Goal: Task Accomplishment & Management: Use online tool/utility

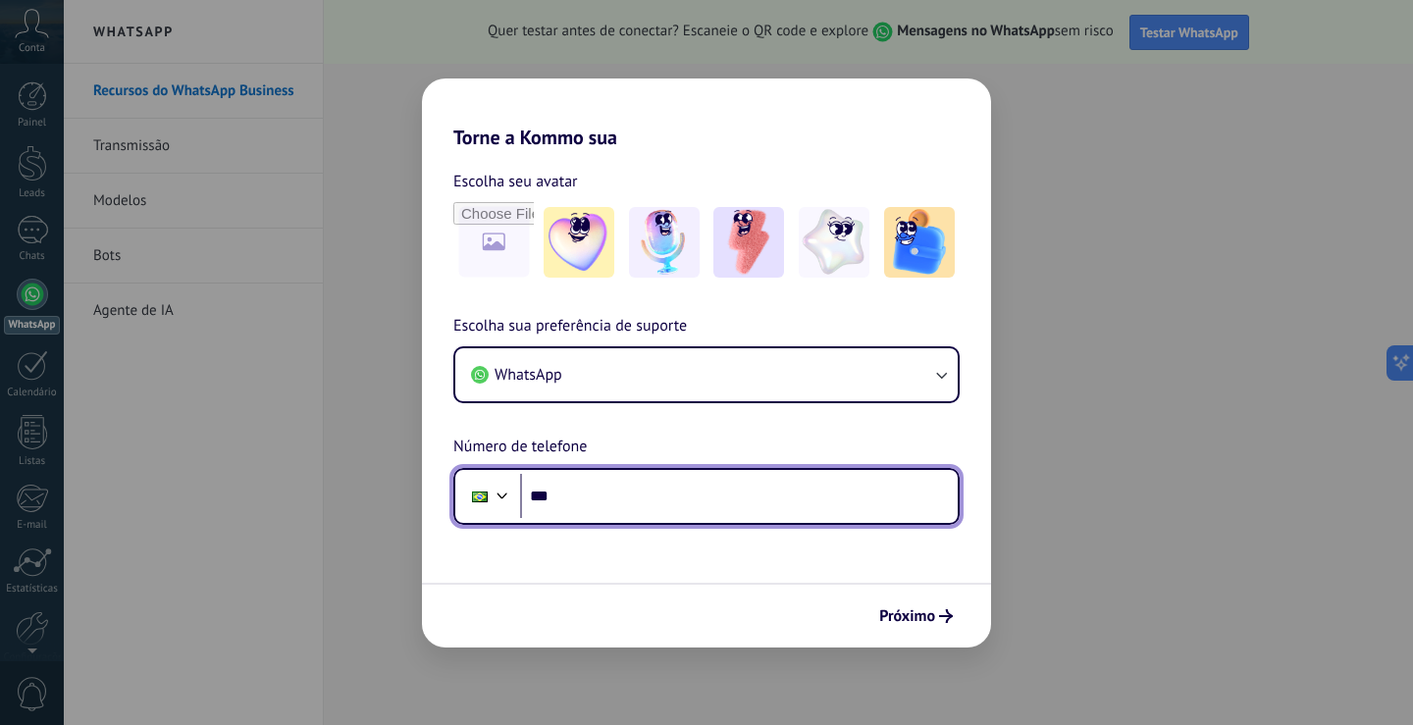
click at [589, 498] on input "***" at bounding box center [739, 496] width 438 height 45
type input "**********"
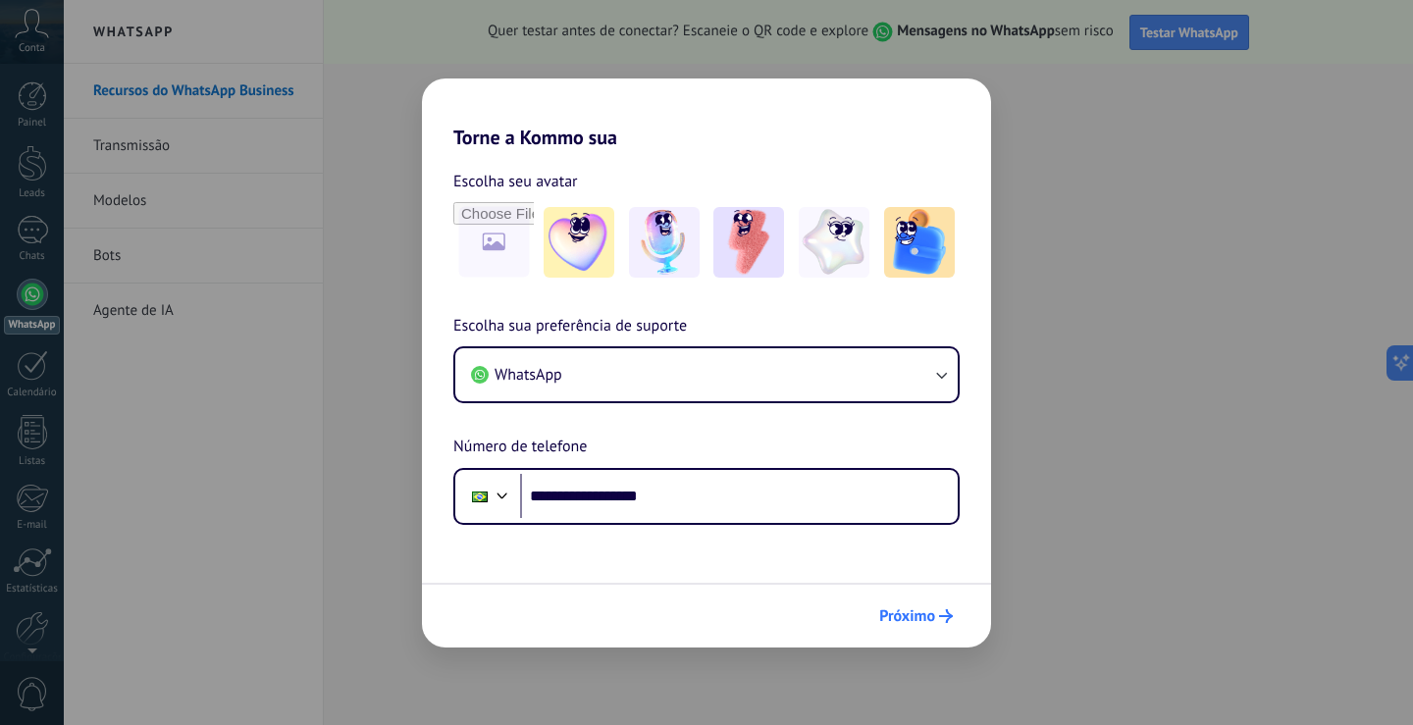
click at [900, 606] on button "Próximo" at bounding box center [916, 616] width 91 height 33
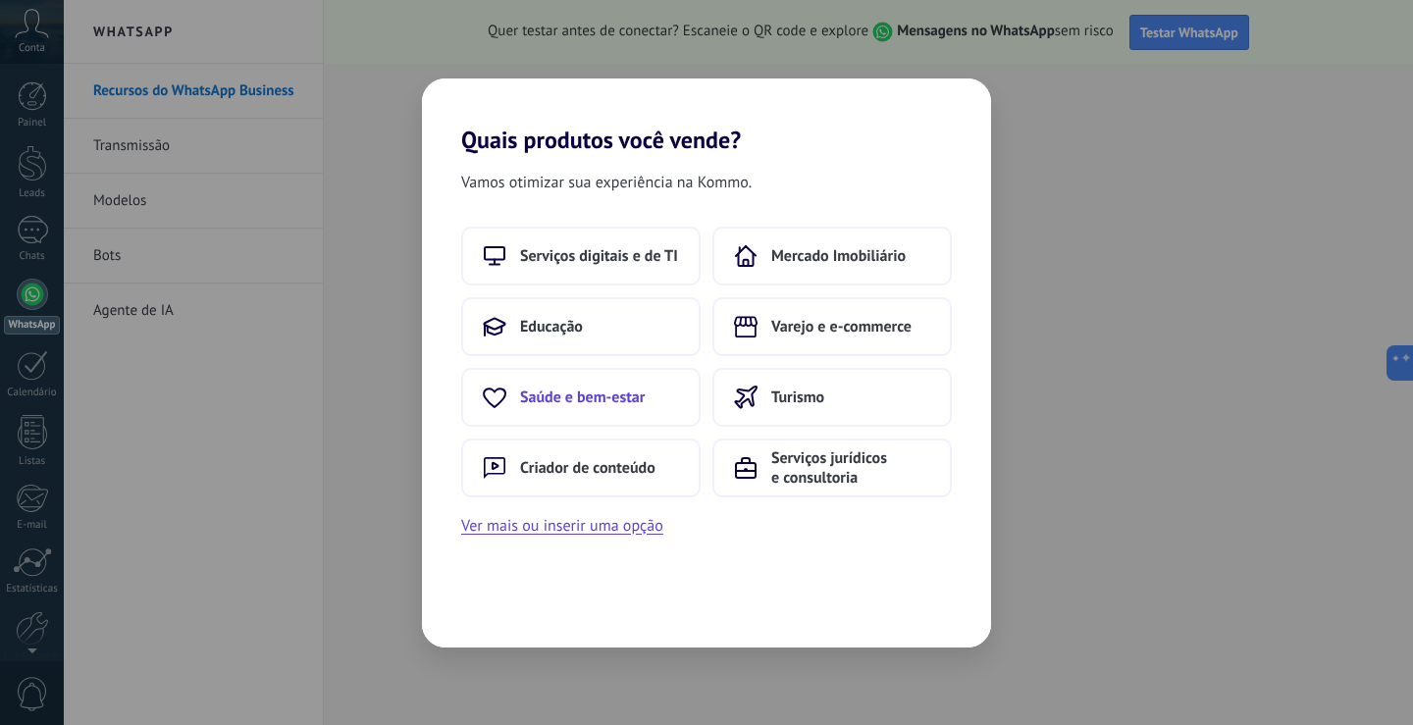
click at [617, 390] on span "Saúde e bem-estar" at bounding box center [582, 398] width 125 height 20
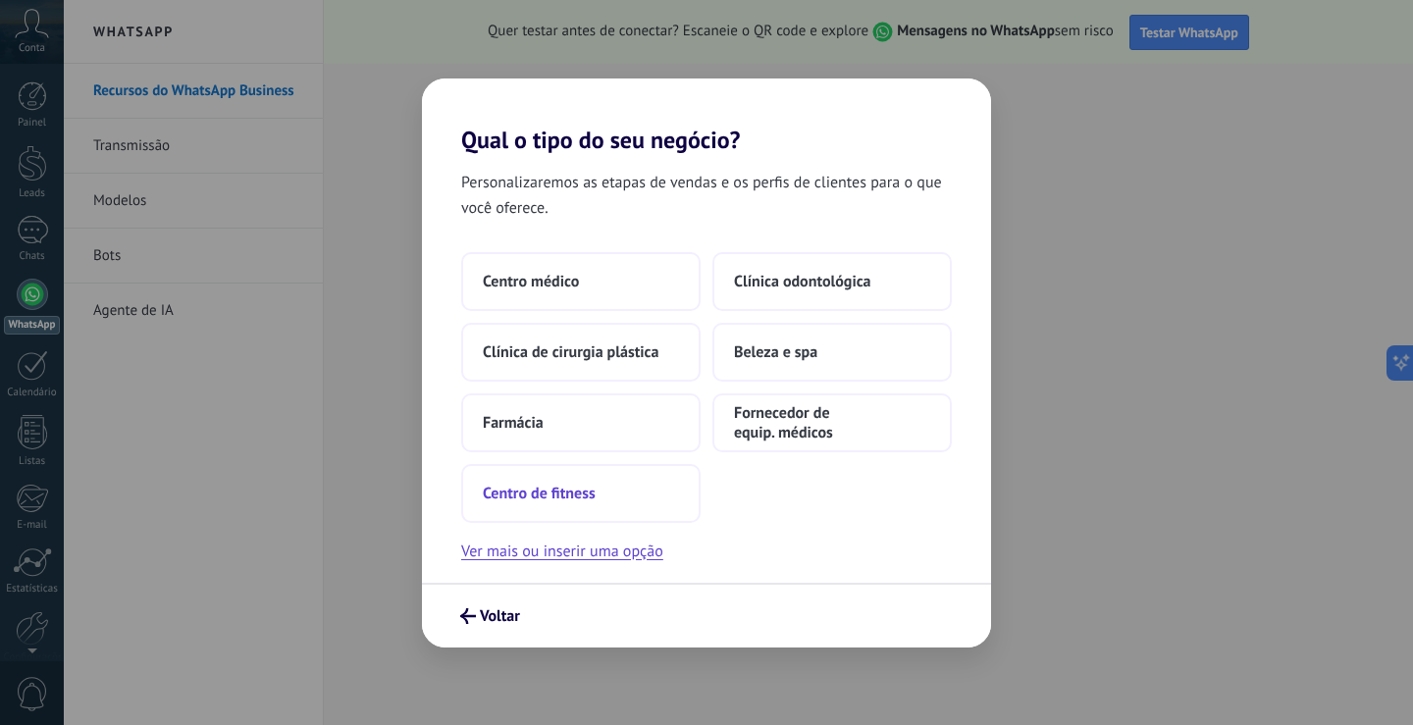
click at [620, 493] on button "Centro de fitness" at bounding box center [580, 493] width 239 height 59
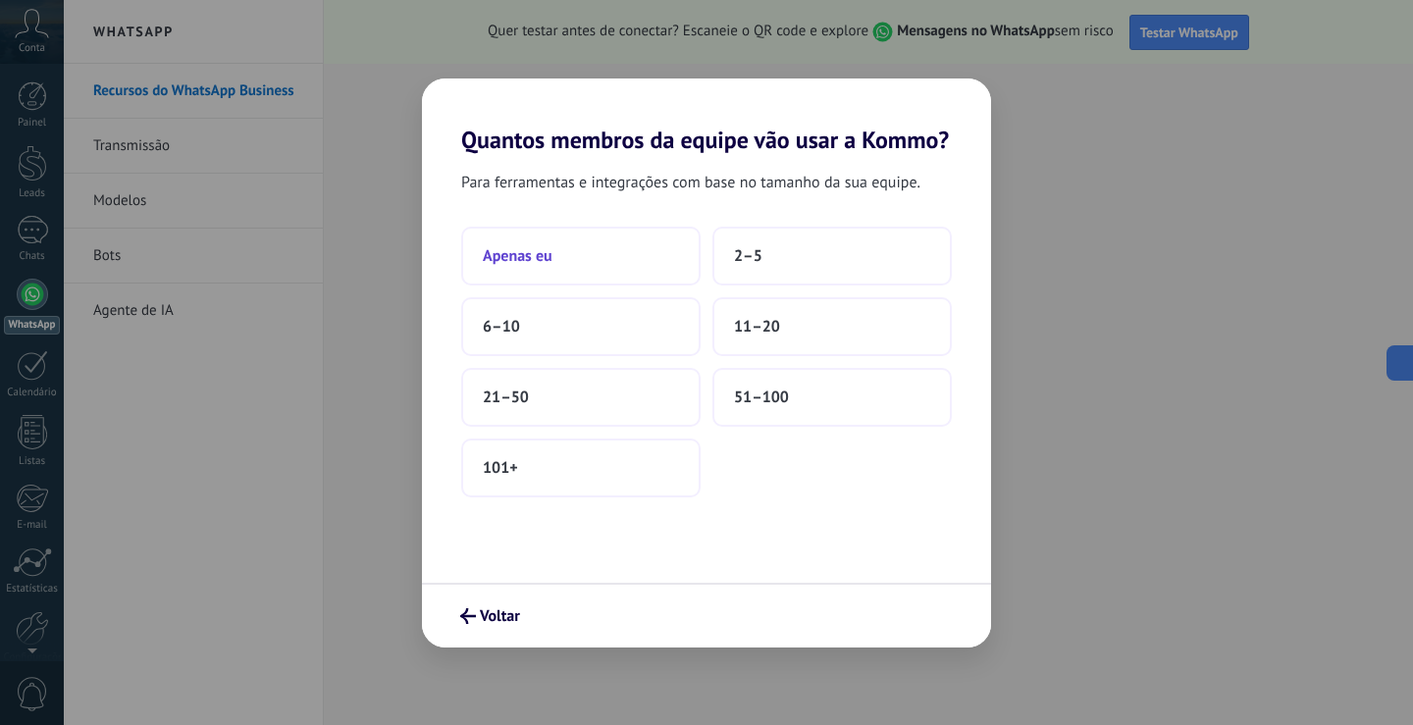
click at [609, 262] on button "Apenas eu" at bounding box center [580, 256] width 239 height 59
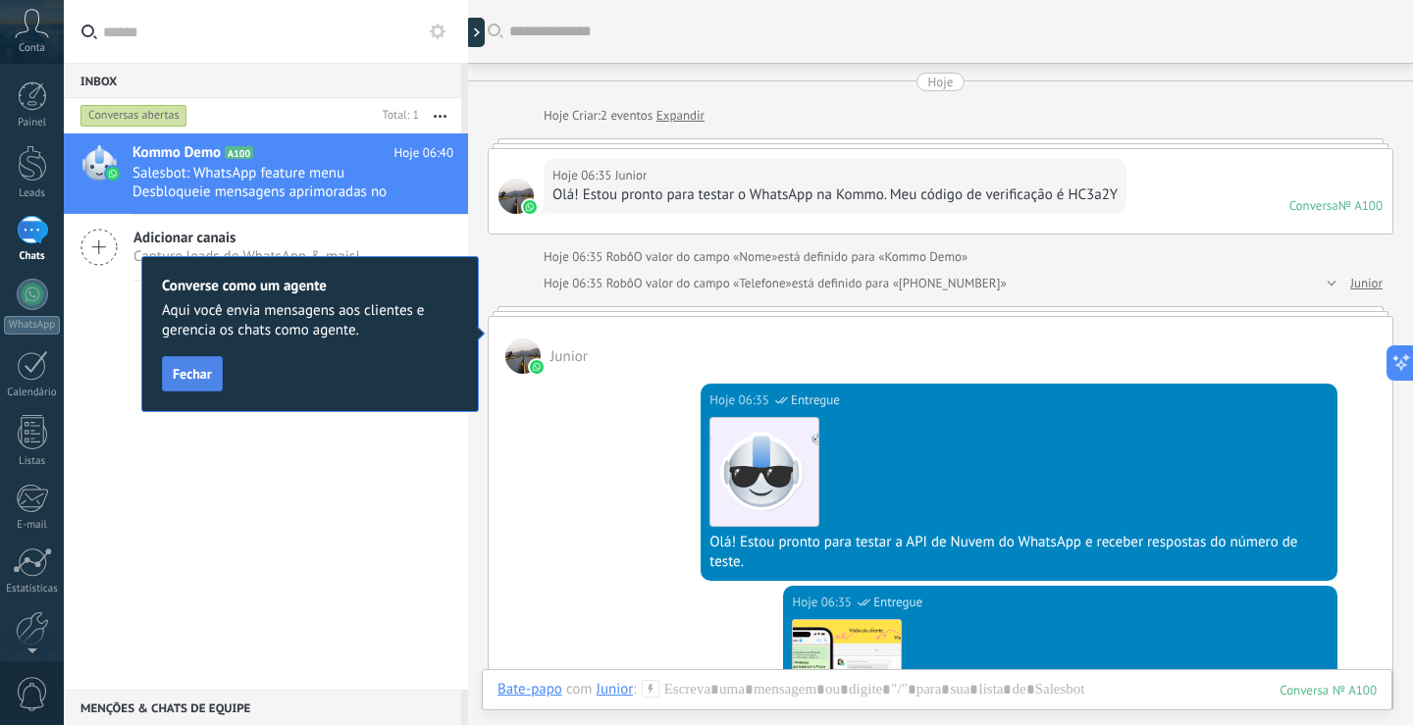
click at [195, 373] on span "Fechar" at bounding box center [192, 374] width 39 height 14
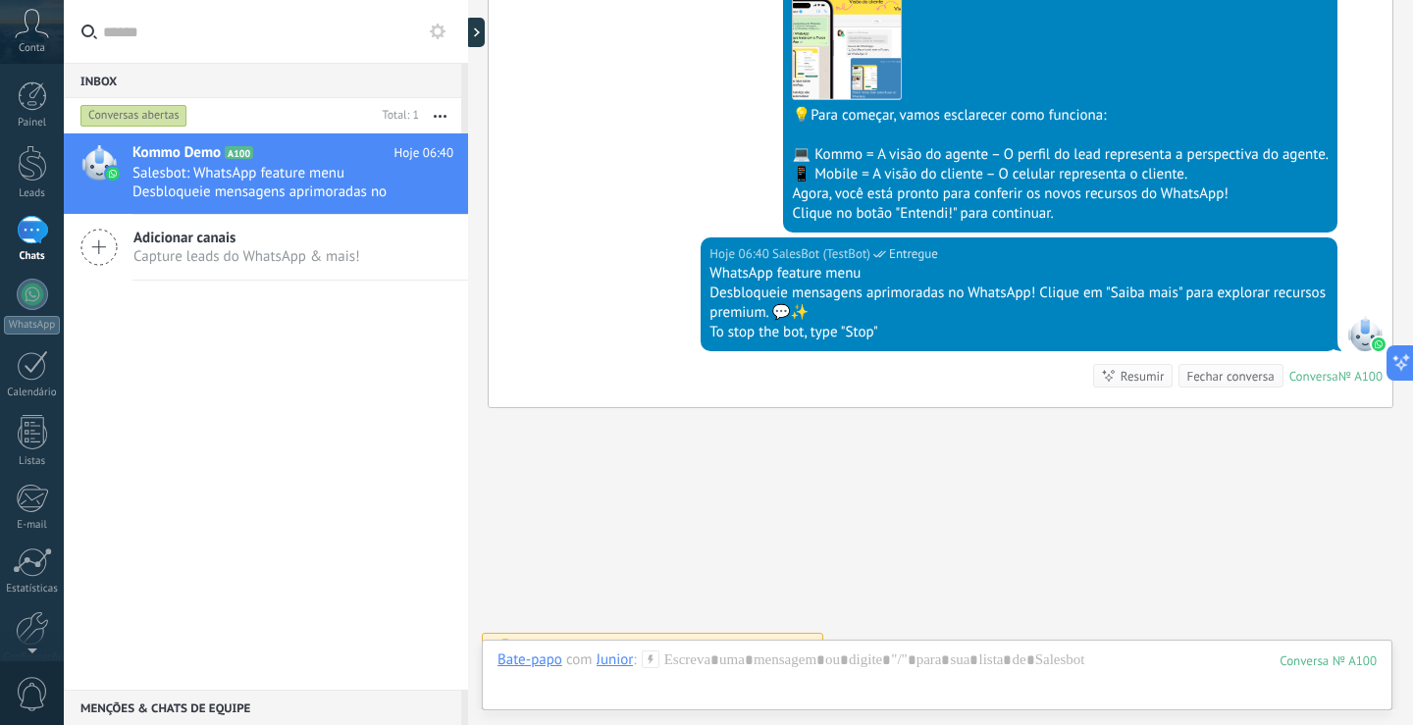
scroll to position [655, 0]
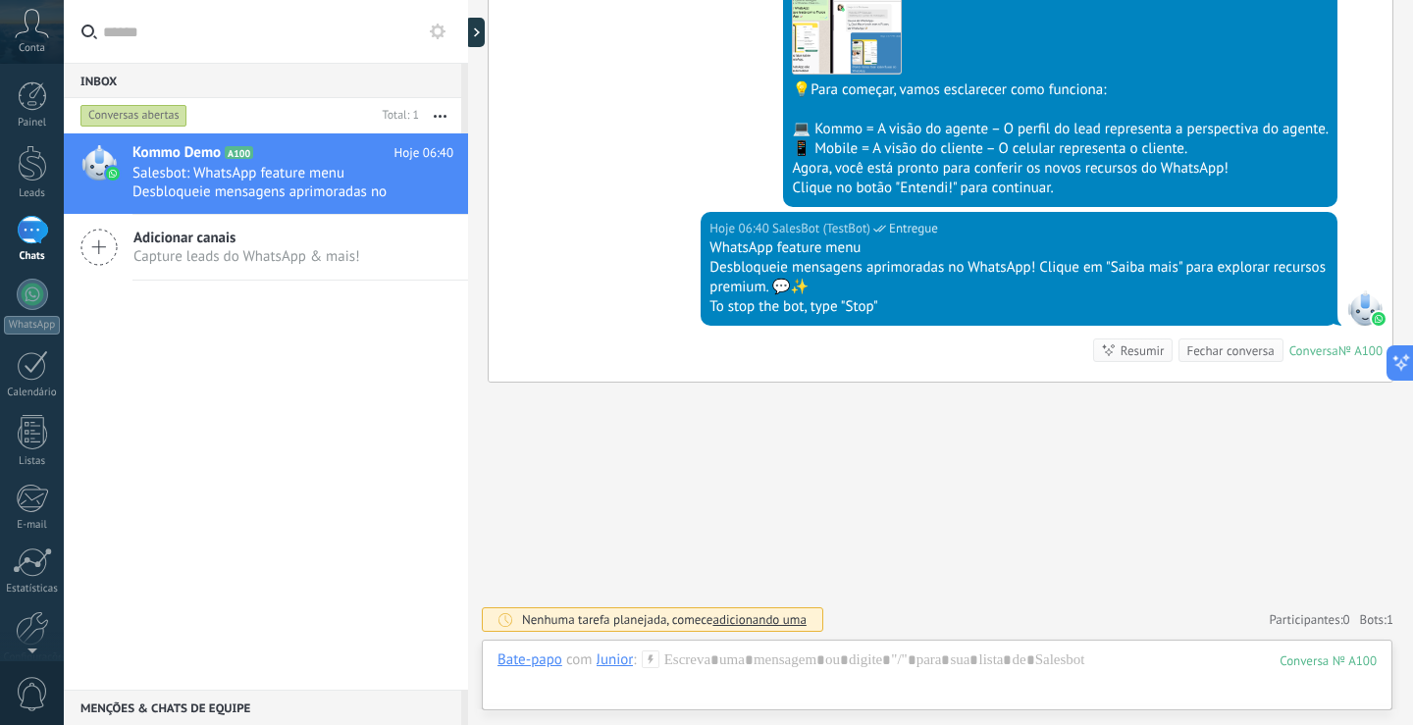
click at [224, 251] on span "Capture leads do WhatsApp & mais!" at bounding box center [246, 256] width 227 height 19
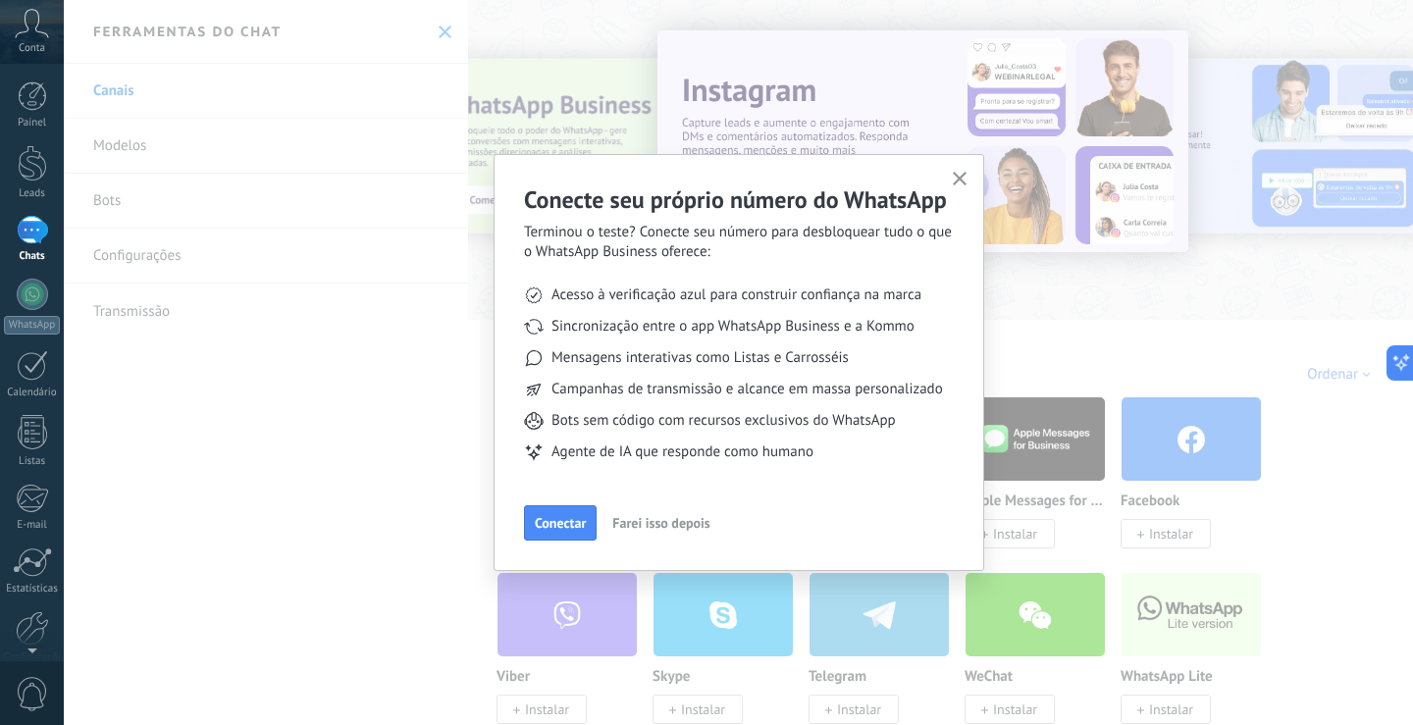
click at [663, 523] on span "Farei isso depois" at bounding box center [660, 523] width 97 height 14
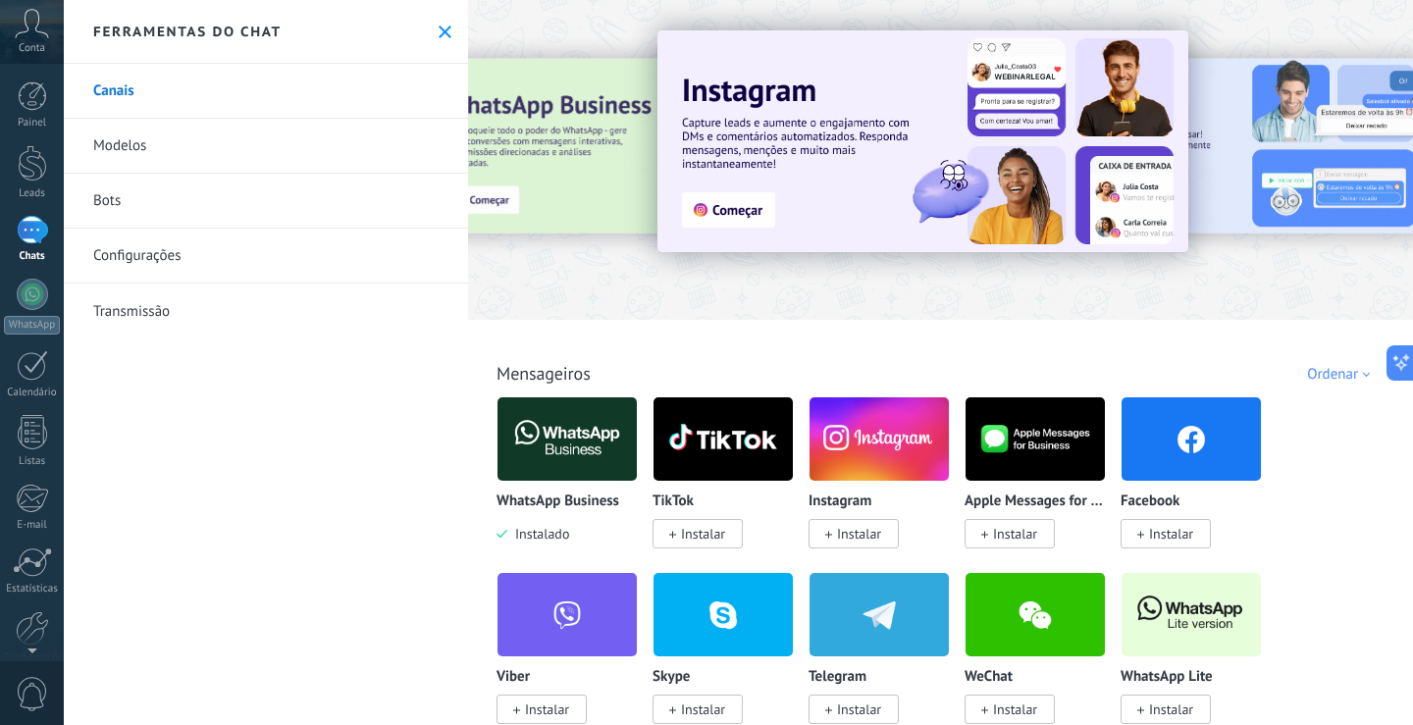
click at [437, 32] on button at bounding box center [445, 32] width 17 height 17
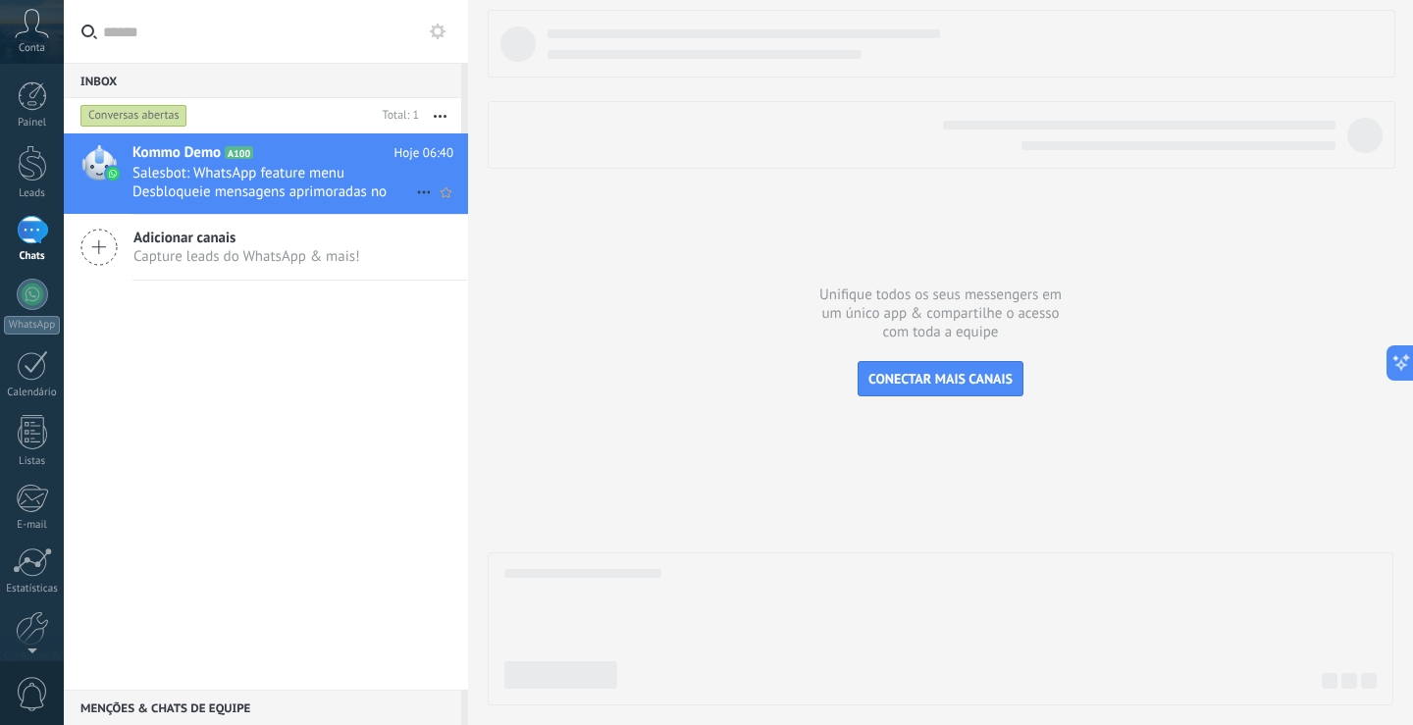
click at [226, 178] on span "Salesbot: WhatsApp feature menu Desbloqueie mensagens aprimoradas no WhatsApp! …" at bounding box center [275, 182] width 284 height 37
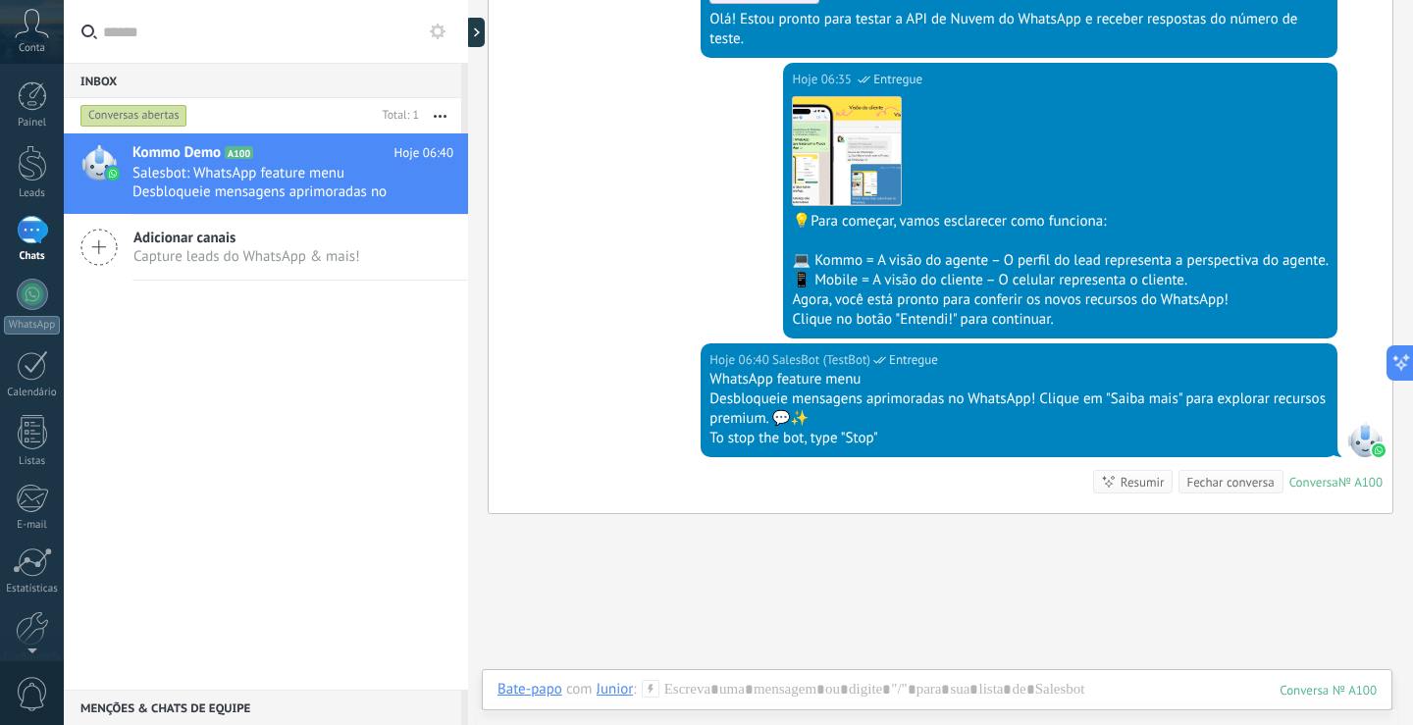
scroll to position [458, 0]
